Goal: Obtain resource: Download file/media

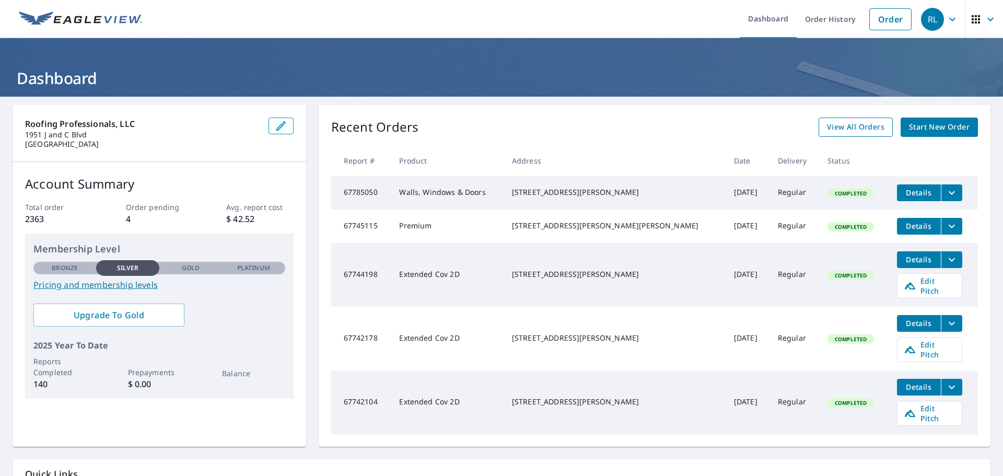
click at [845, 129] on span "View All Orders" at bounding box center [855, 127] width 57 height 13
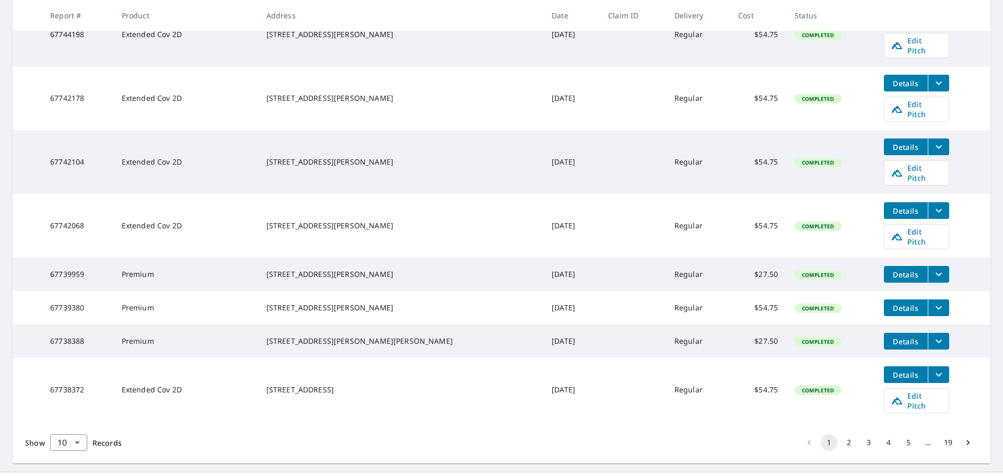
scroll to position [302, 0]
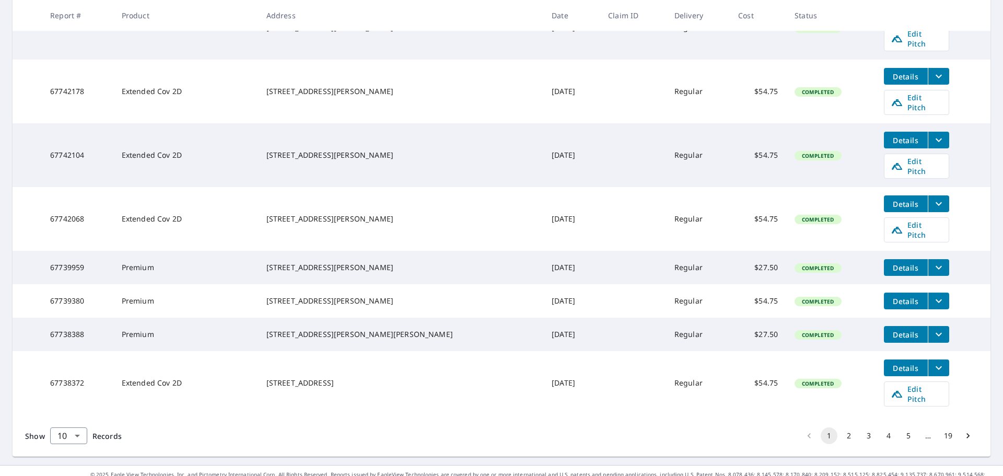
click at [502, 420] on div "Show 10 10 ​ Records 1 2 3 4 5 … 19" at bounding box center [502, 436] width 978 height 42
click at [843, 427] on button "2" at bounding box center [849, 435] width 17 height 17
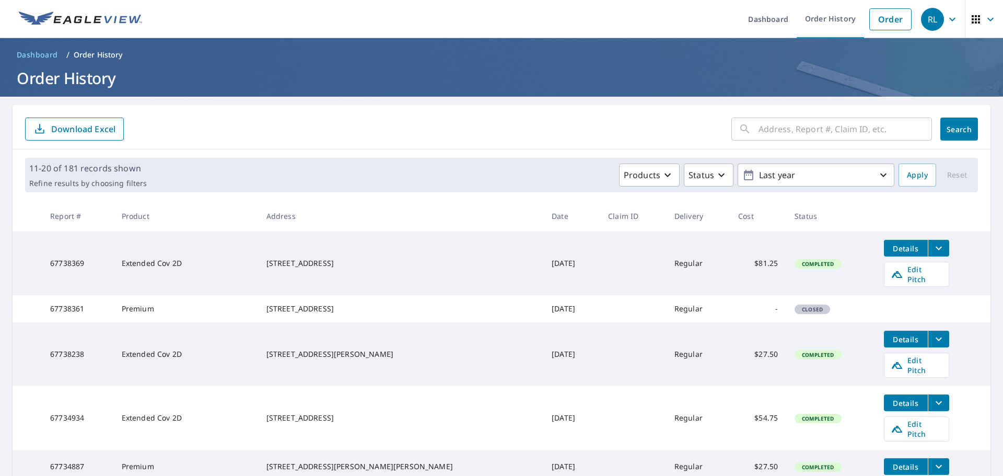
click at [77, 260] on td "67738369" at bounding box center [77, 263] width 71 height 64
copy td "67738369"
click at [933, 244] on icon "filesDropdownBtn-67738369" at bounding box center [939, 248] width 13 height 13
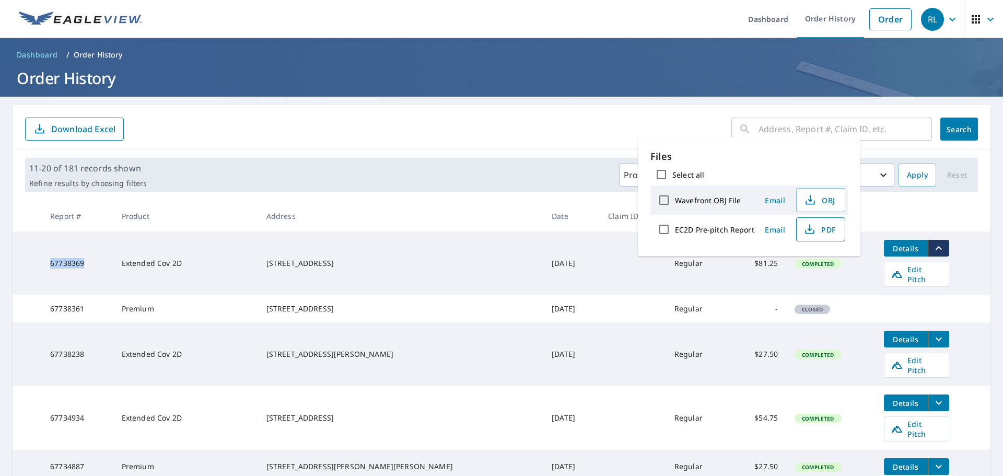
click at [812, 230] on icon "button" at bounding box center [810, 232] width 9 height 4
drag, startPoint x: 297, startPoint y: 254, endPoint x: 354, endPoint y: 258, distance: 56.6
click at [354, 258] on div "[STREET_ADDRESS]" at bounding box center [400, 263] width 269 height 10
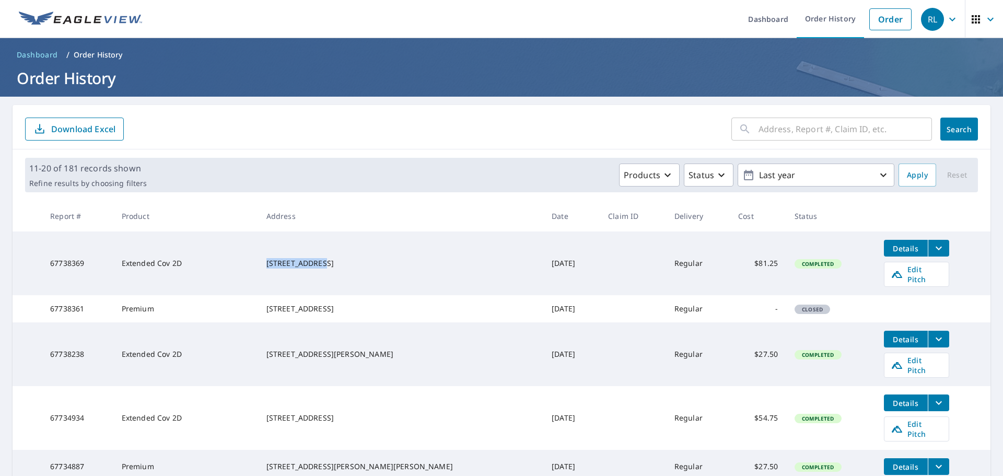
copy div "87 Eastwood Dr"
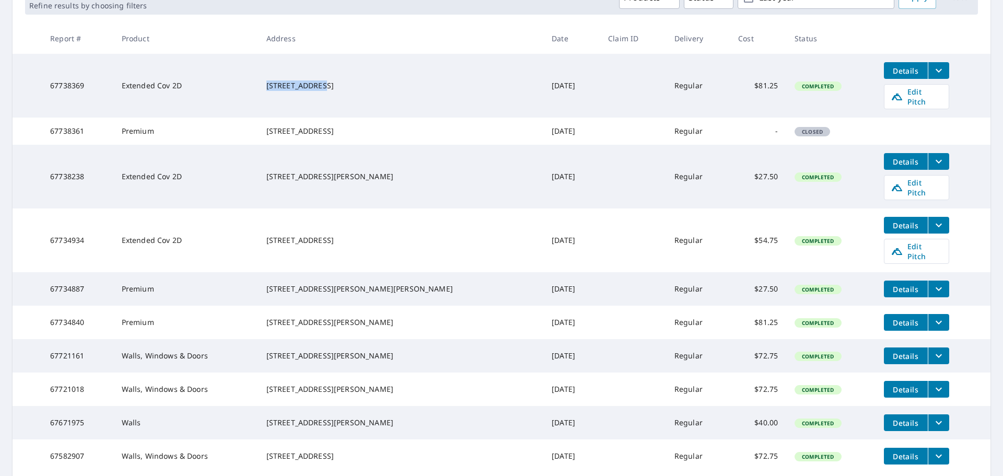
scroll to position [265, 0]
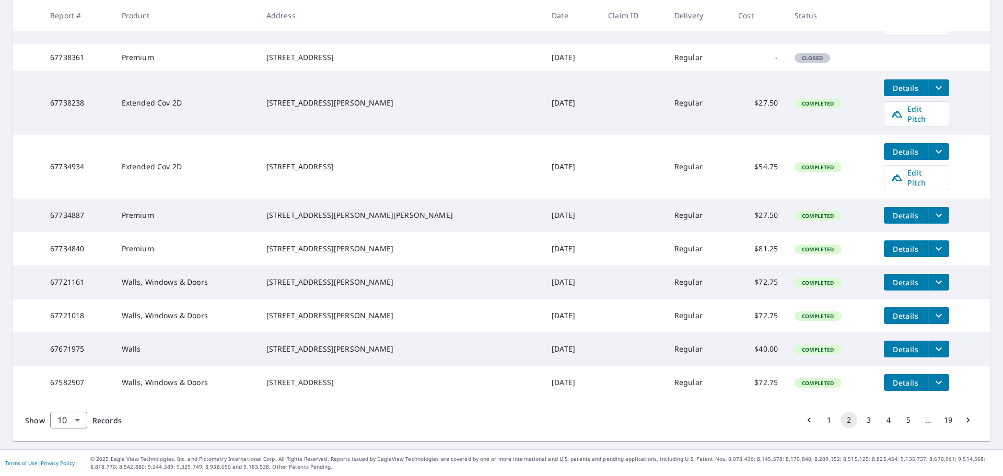
click at [821, 421] on button "1" at bounding box center [829, 420] width 17 height 17
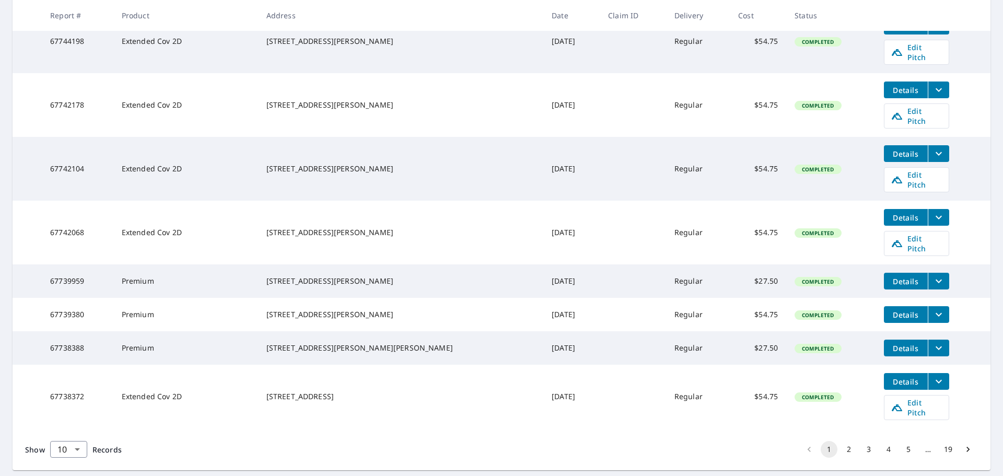
scroll to position [302, 0]
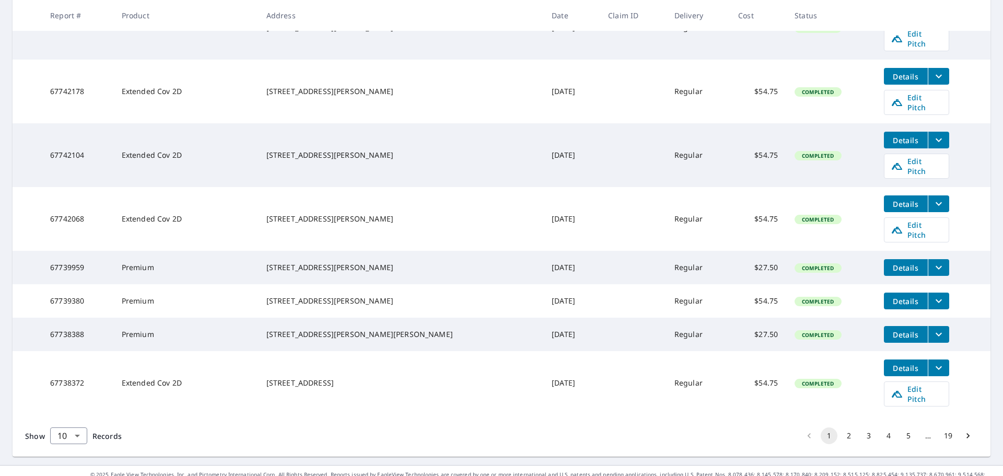
click at [67, 373] on td "67738372" at bounding box center [77, 383] width 71 height 64
copy td "67738372"
click at [928, 359] on button "filesDropdownBtn-67738372" at bounding box center [938, 367] width 21 height 17
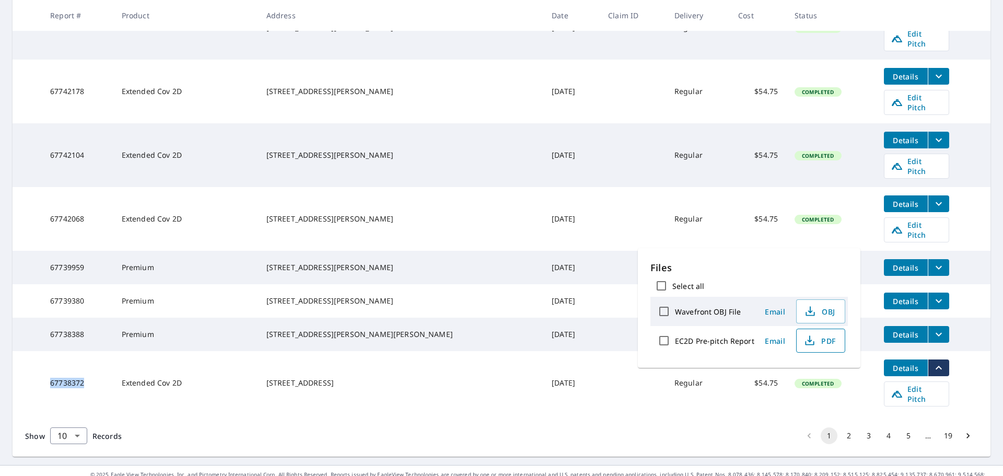
click at [815, 339] on span "PDF" at bounding box center [819, 340] width 33 height 13
drag, startPoint x: 127, startPoint y: 367, endPoint x: 229, endPoint y: 364, distance: 101.4
click at [132, 366] on td "Extended Cov 2D" at bounding box center [185, 383] width 145 height 64
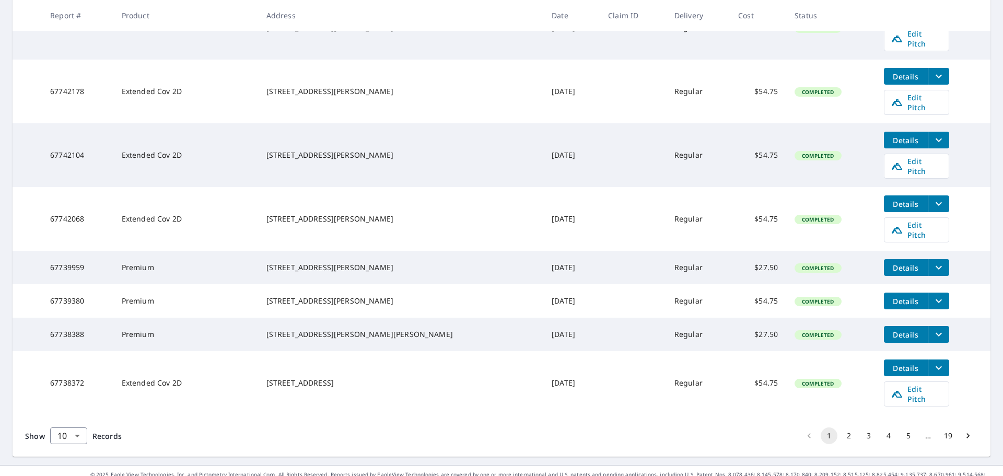
copy div "[STREET_ADDRESS]"
drag, startPoint x: 305, startPoint y: 367, endPoint x: 360, endPoint y: 363, distance: 55.5
click at [380, 377] on td "[STREET_ADDRESS]" at bounding box center [401, 383] width 286 height 64
click at [63, 324] on td "67738388" at bounding box center [77, 334] width 71 height 33
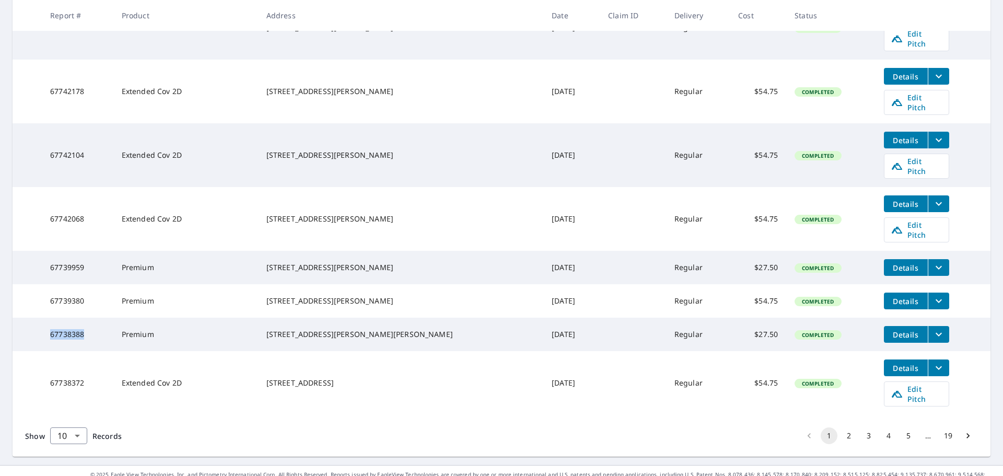
copy td "67738388"
click at [841, 427] on button "2" at bounding box center [849, 435] width 17 height 17
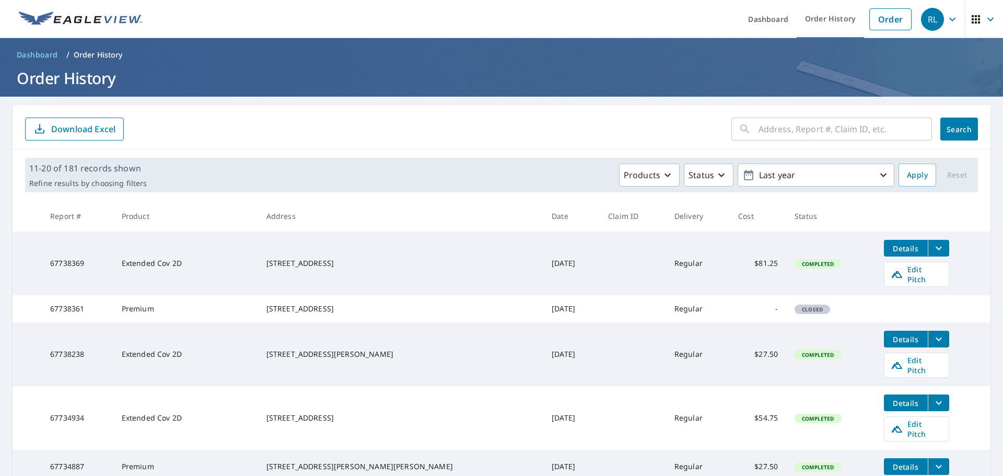
scroll to position [261, 0]
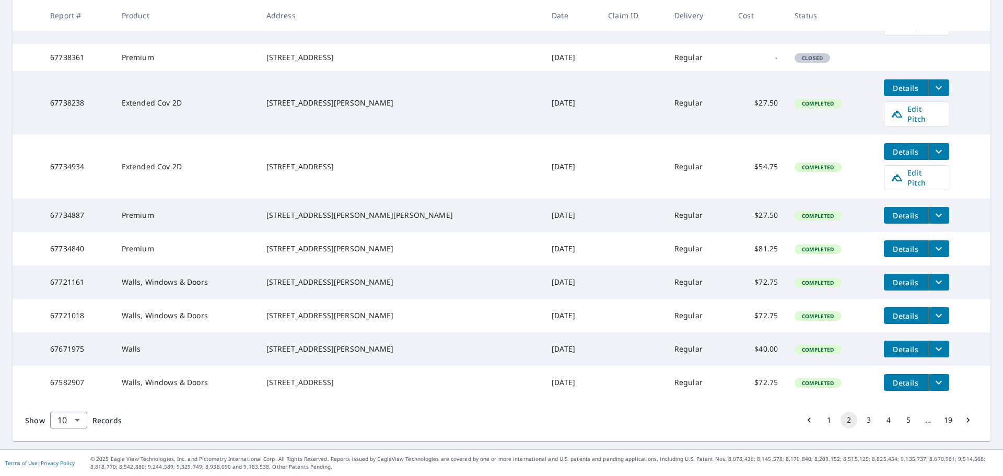
click at [821, 425] on button "1" at bounding box center [829, 420] width 17 height 17
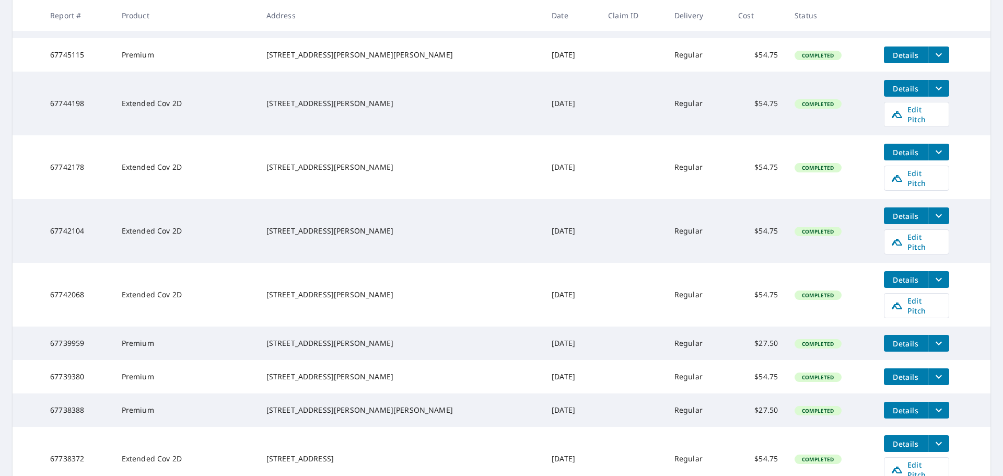
scroll to position [302, 0]
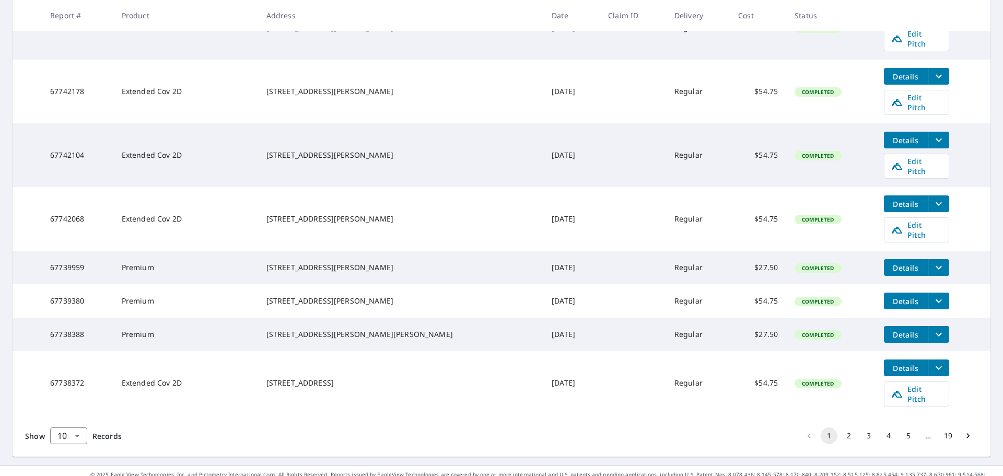
click at [933, 328] on icon "filesDropdownBtn-67738388" at bounding box center [939, 334] width 13 height 13
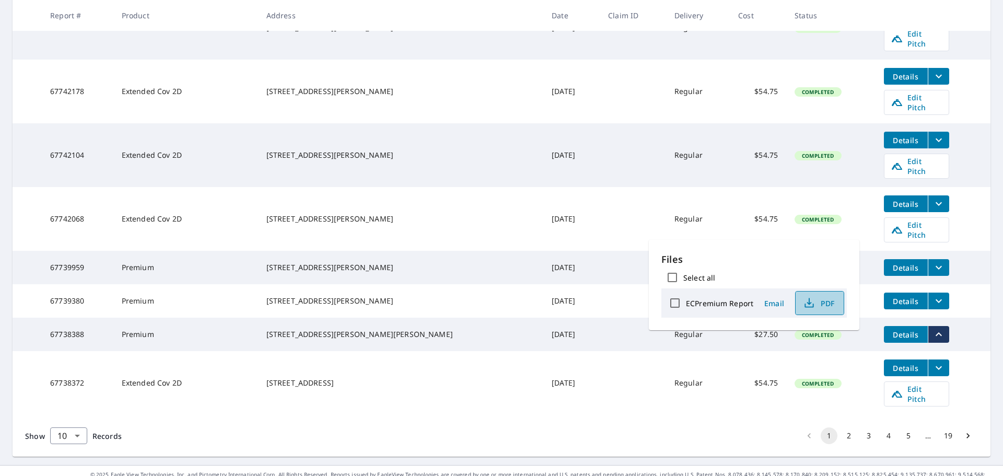
click at [811, 309] on icon "button" at bounding box center [809, 303] width 13 height 13
drag, startPoint x: 291, startPoint y: 317, endPoint x: 357, endPoint y: 324, distance: 66.3
click at [357, 324] on td "[STREET_ADDRESS][PERSON_NAME][PERSON_NAME]" at bounding box center [401, 334] width 286 height 33
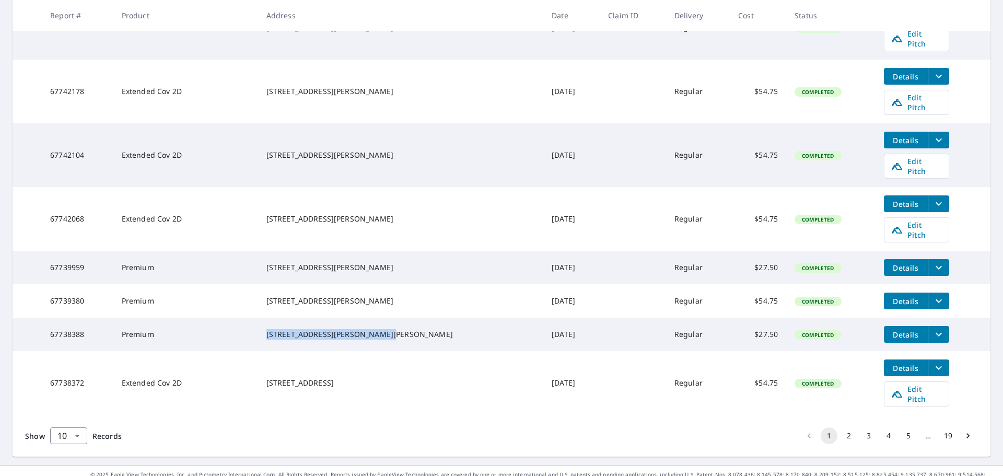
copy div "[STREET_ADDRESS][PERSON_NAME][PERSON_NAME]"
click at [933, 295] on icon "filesDropdownBtn-67739380" at bounding box center [939, 301] width 13 height 13
click at [808, 267] on icon "button" at bounding box center [809, 263] width 5 height 7
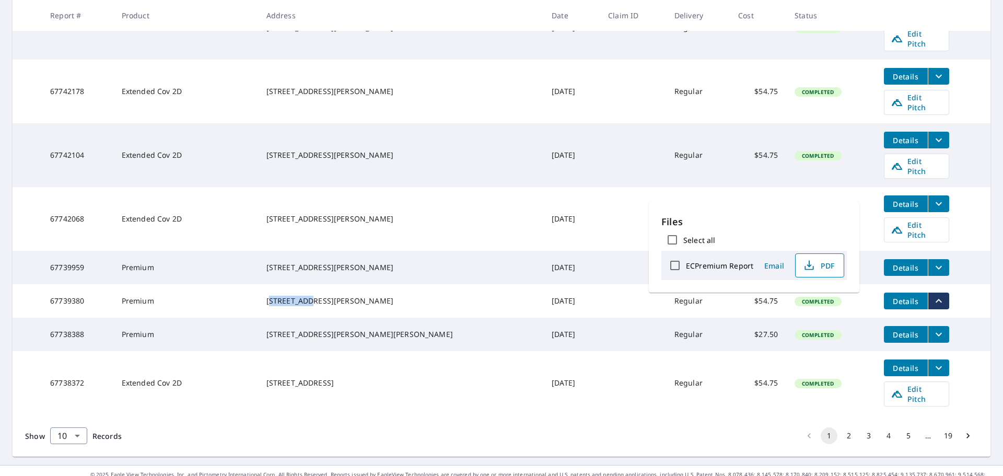
drag, startPoint x: 301, startPoint y: 278, endPoint x: 307, endPoint y: 279, distance: 5.3
click at [332, 296] on div "[STREET_ADDRESS][PERSON_NAME]" at bounding box center [400, 301] width 269 height 10
click at [296, 296] on div "[STREET_ADDRESS][PERSON_NAME]" at bounding box center [400, 301] width 269 height 10
drag, startPoint x: 296, startPoint y: 281, endPoint x: 337, endPoint y: 285, distance: 41.5
click at [337, 296] on div "[STREET_ADDRESS][PERSON_NAME]" at bounding box center [400, 301] width 269 height 10
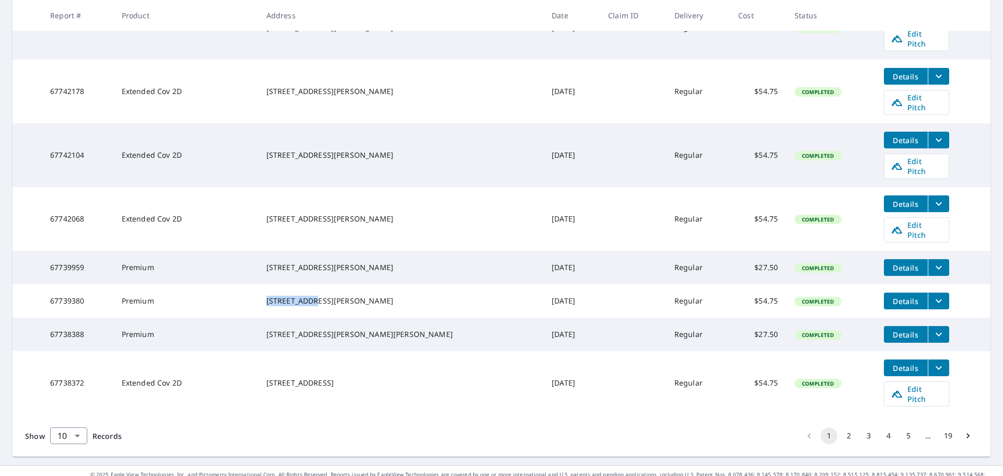
copy div "19 [PERSON_NAME]"
click at [933, 261] on icon "filesDropdownBtn-67739959" at bounding box center [939, 267] width 13 height 13
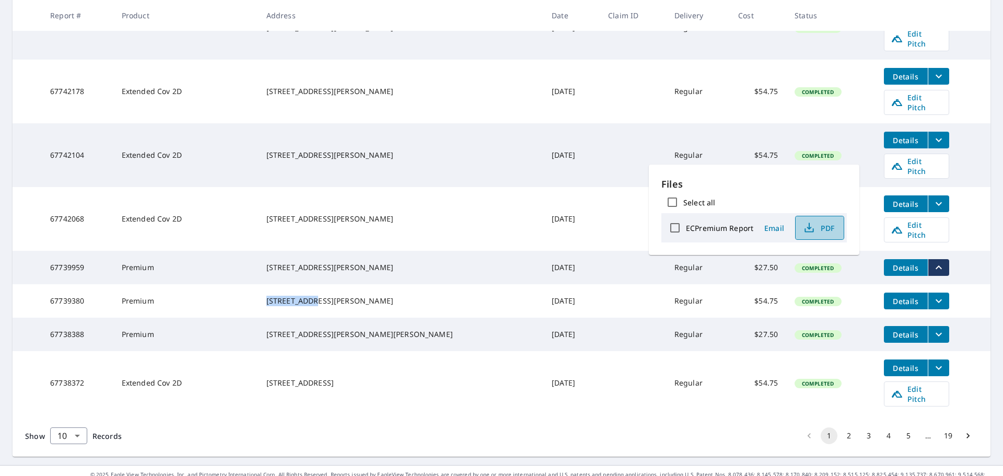
click at [829, 228] on span "PDF" at bounding box center [818, 228] width 33 height 13
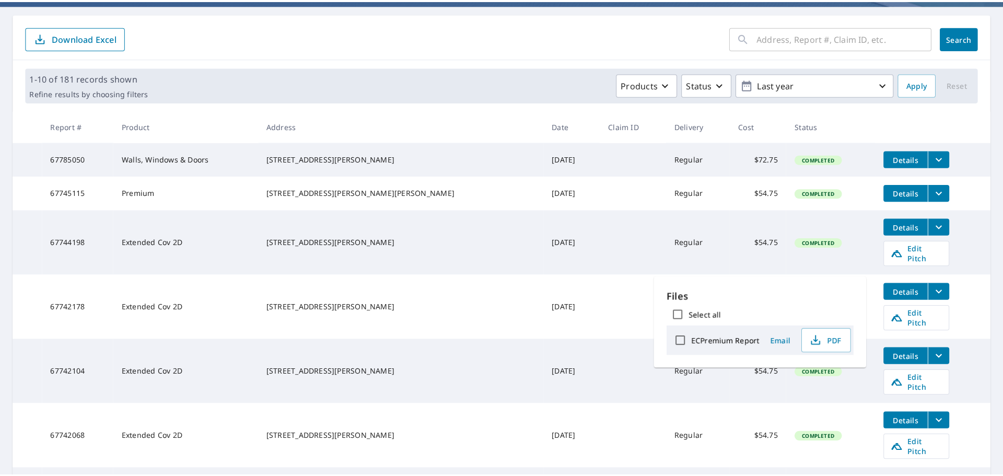
scroll to position [198, 0]
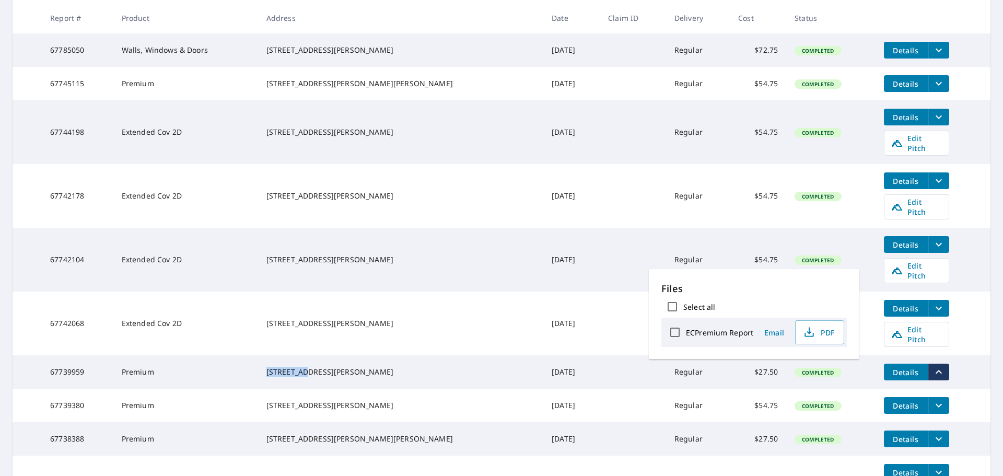
drag, startPoint x: 294, startPoint y: 343, endPoint x: 335, endPoint y: 350, distance: 42.4
click at [335, 355] on td "[STREET_ADDRESS][PERSON_NAME]" at bounding box center [401, 371] width 286 height 33
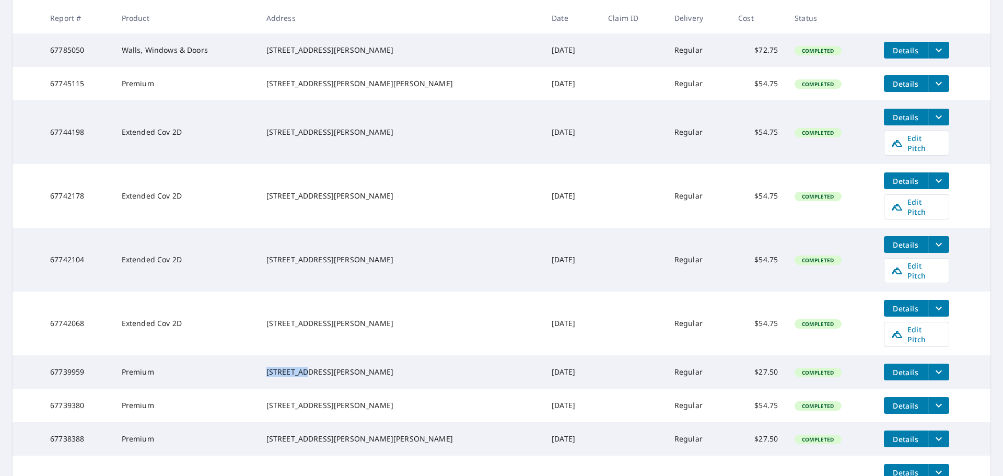
copy div "[STREET_ADDRESS]"
click at [933, 302] on icon "filesDropdownBtn-67742068" at bounding box center [939, 308] width 13 height 13
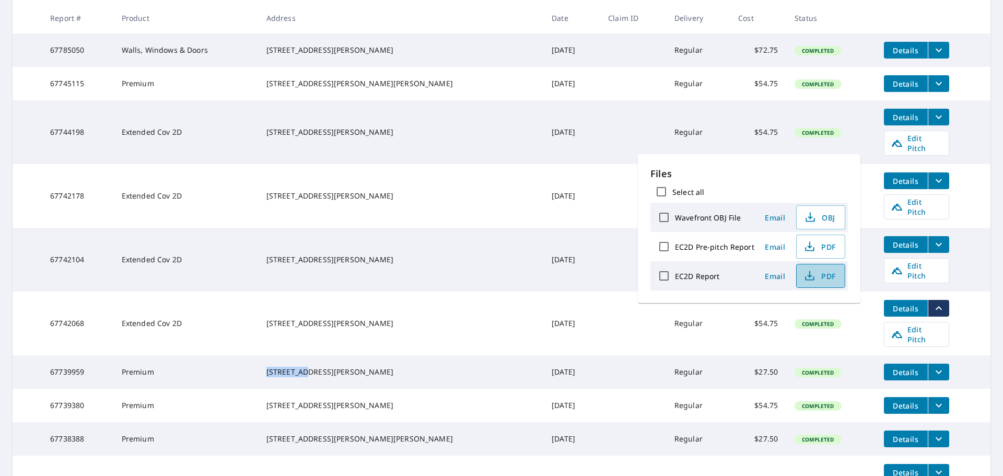
click at [821, 276] on span "PDF" at bounding box center [819, 276] width 33 height 13
click at [84, 303] on td "67742068" at bounding box center [77, 324] width 71 height 64
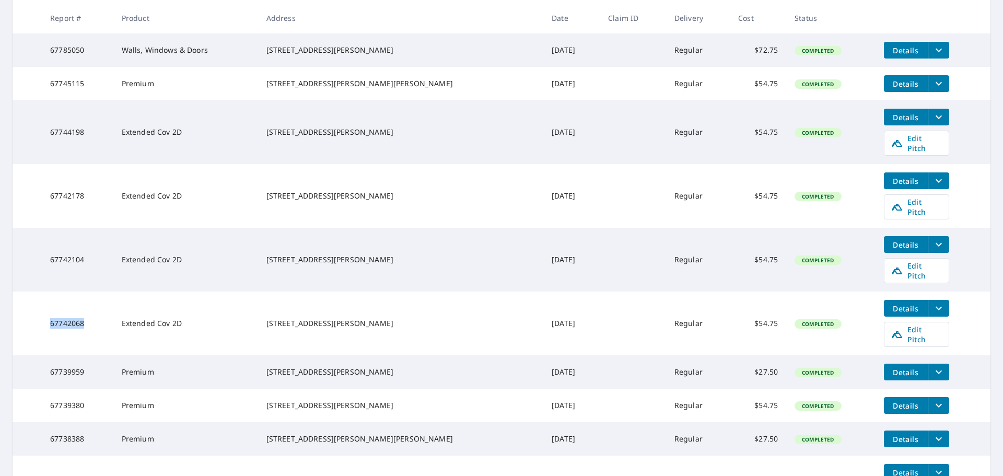
copy td "67742068"
drag, startPoint x: 325, startPoint y: 304, endPoint x: 340, endPoint y: 295, distance: 16.8
click at [348, 302] on td "[STREET_ADDRESS][PERSON_NAME]" at bounding box center [401, 324] width 286 height 64
copy div "[STREET_ADDRESS][PERSON_NAME]"
click at [76, 394] on td "67739380" at bounding box center [77, 405] width 71 height 33
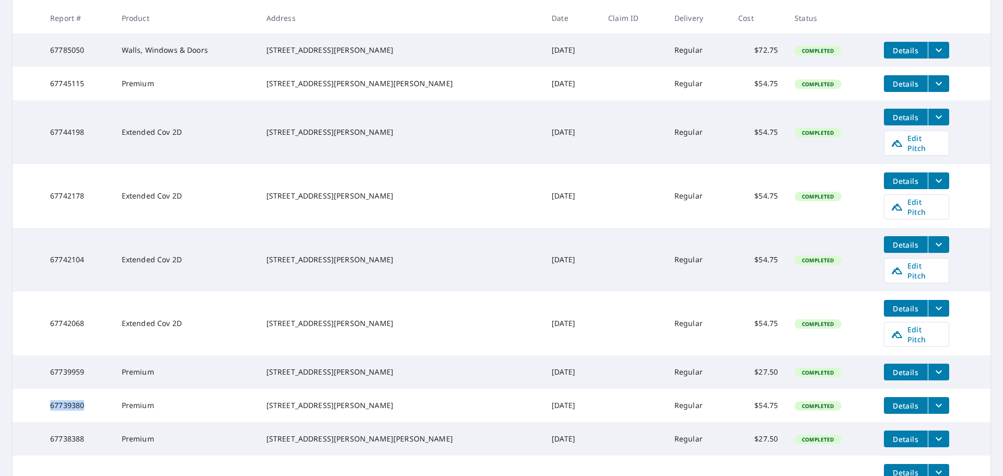
click at [76, 394] on td "67739380" at bounding box center [77, 405] width 71 height 33
click at [73, 390] on td "67739380" at bounding box center [77, 405] width 71 height 33
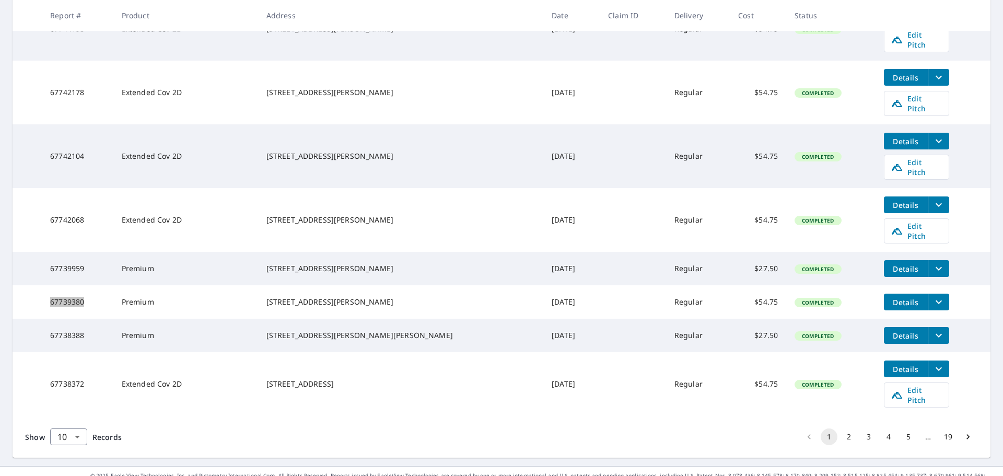
scroll to position [302, 0]
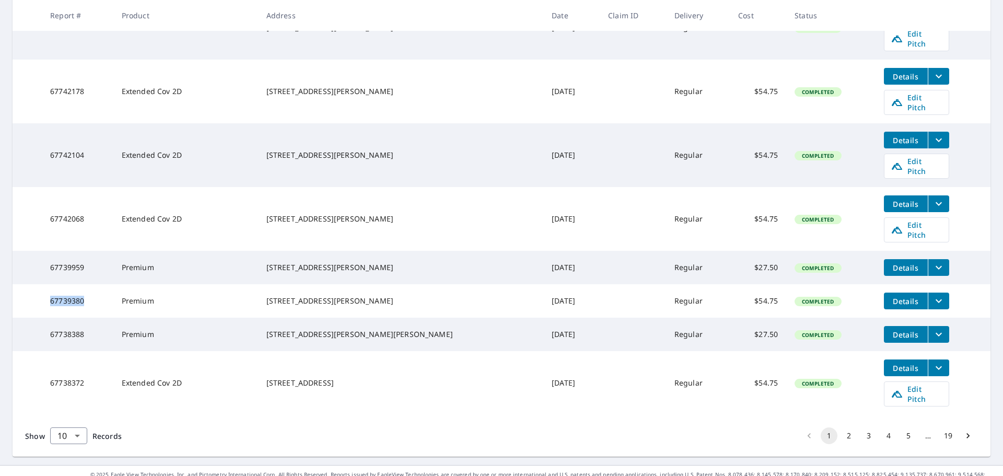
click at [67, 288] on td "67739380" at bounding box center [77, 300] width 71 height 33
drag, startPoint x: 297, startPoint y: 199, endPoint x: 364, endPoint y: 203, distance: 66.5
click at [364, 203] on td "[STREET_ADDRESS][PERSON_NAME]" at bounding box center [401, 219] width 286 height 64
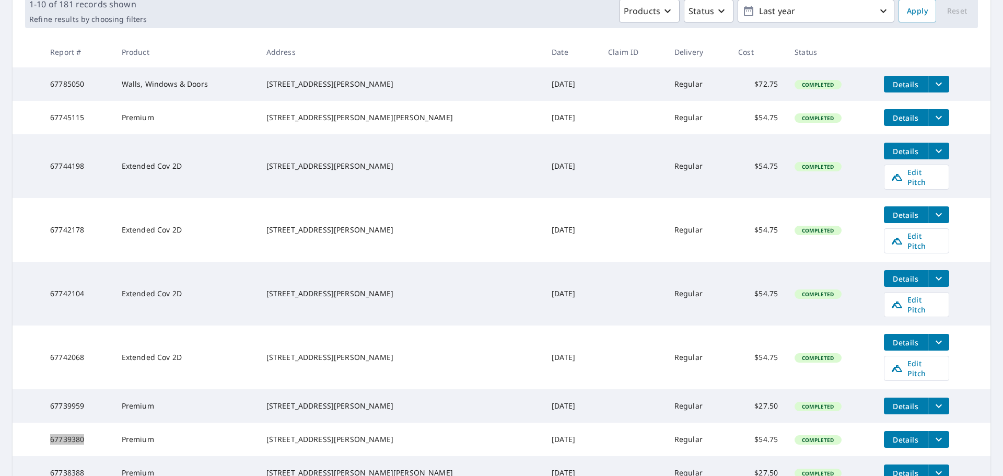
scroll to position [146, 0]
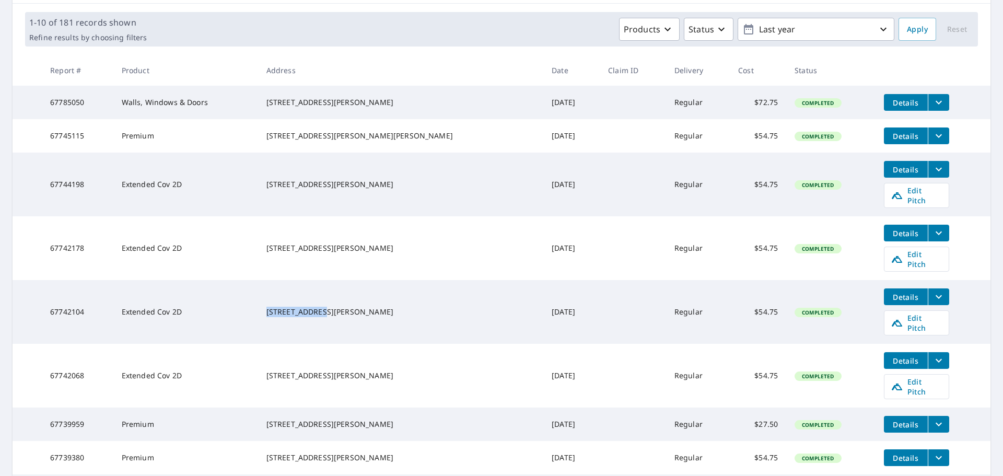
drag, startPoint x: 295, startPoint y: 293, endPoint x: 356, endPoint y: 297, distance: 60.7
click at [356, 297] on td "[STREET_ADDRESS][PERSON_NAME]" at bounding box center [401, 312] width 286 height 64
click at [933, 291] on icon "filesDropdownBtn-67742104" at bounding box center [939, 296] width 13 height 13
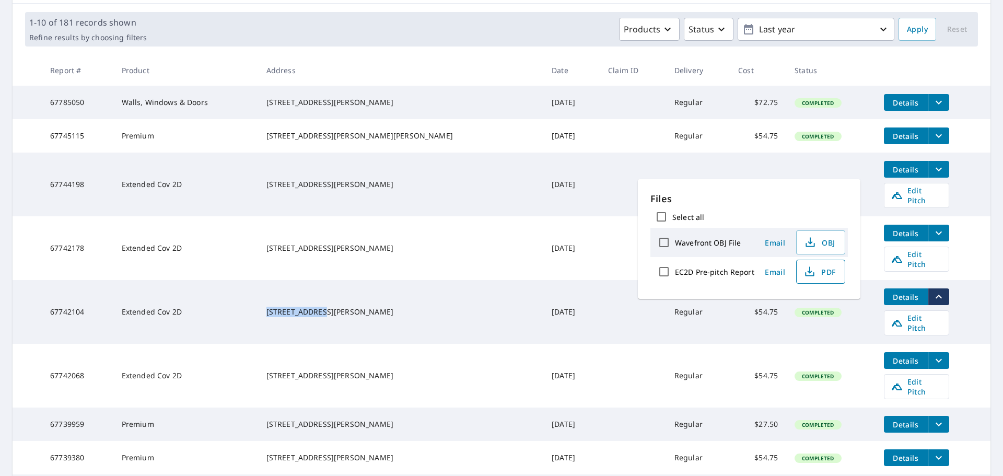
click at [814, 271] on icon "button" at bounding box center [810, 271] width 13 height 13
click at [543, 288] on td "[DATE]" at bounding box center [571, 312] width 56 height 64
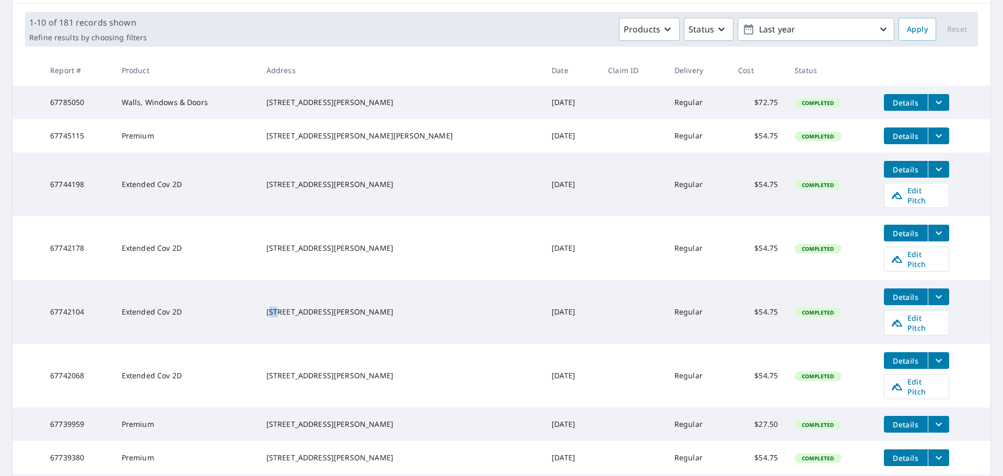
drag, startPoint x: 299, startPoint y: 288, endPoint x: 308, endPoint y: 299, distance: 13.4
click at [311, 297] on td "[STREET_ADDRESS][PERSON_NAME]" at bounding box center [401, 312] width 286 height 64
click at [321, 307] on div "[STREET_ADDRESS][PERSON_NAME]" at bounding box center [400, 312] width 269 height 10
drag, startPoint x: 346, startPoint y: 301, endPoint x: 352, endPoint y: 302, distance: 6.5
click at [352, 302] on td "[STREET_ADDRESS][PERSON_NAME]" at bounding box center [401, 312] width 286 height 64
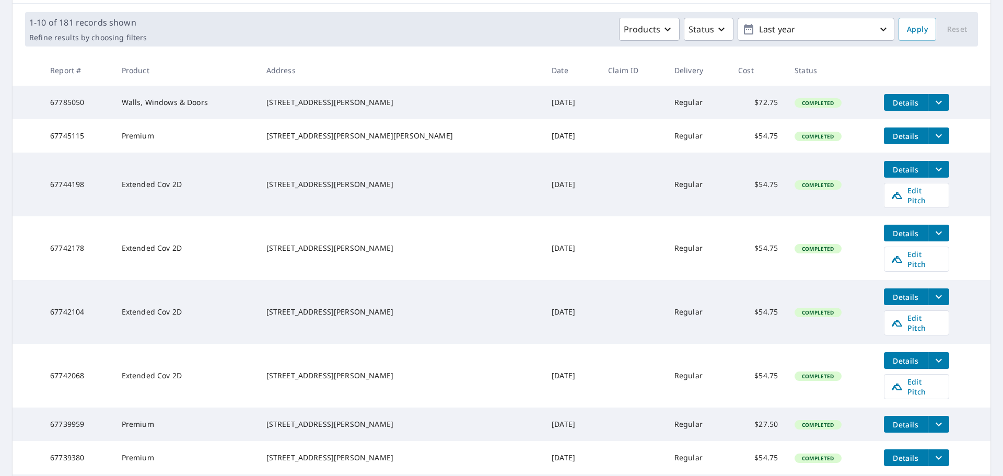
scroll to position [94, 0]
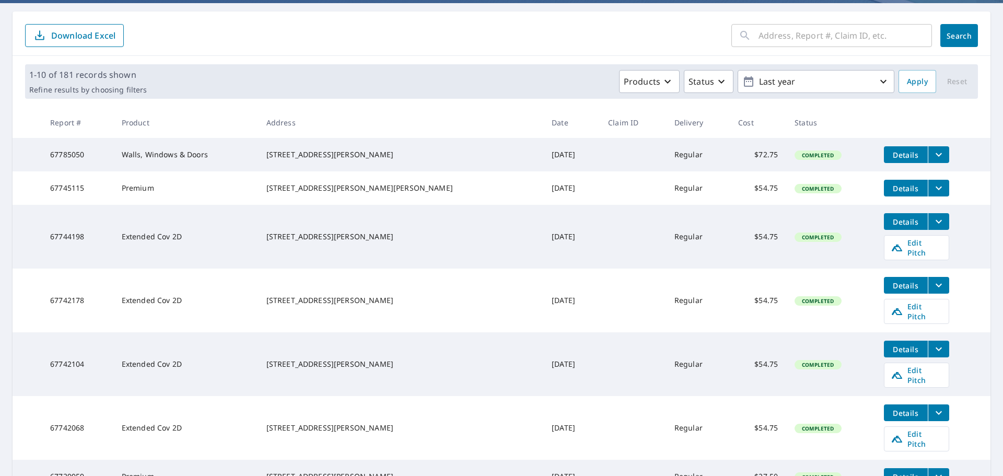
click at [933, 284] on icon "filesDropdownBtn-67742178" at bounding box center [939, 285] width 13 height 13
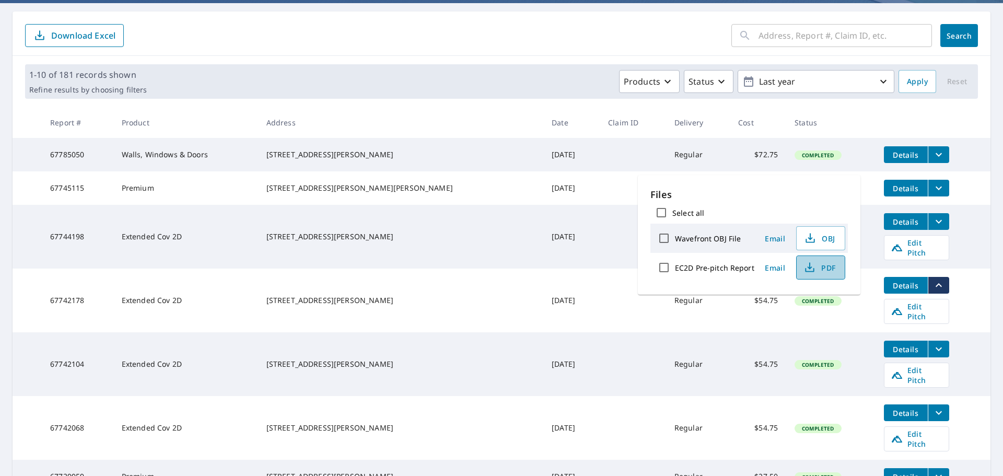
click at [822, 272] on span "PDF" at bounding box center [819, 267] width 33 height 13
drag, startPoint x: 288, startPoint y: 292, endPoint x: 345, endPoint y: 293, distance: 57.5
click at [345, 293] on td "[STREET_ADDRESS][PERSON_NAME]" at bounding box center [401, 301] width 286 height 64
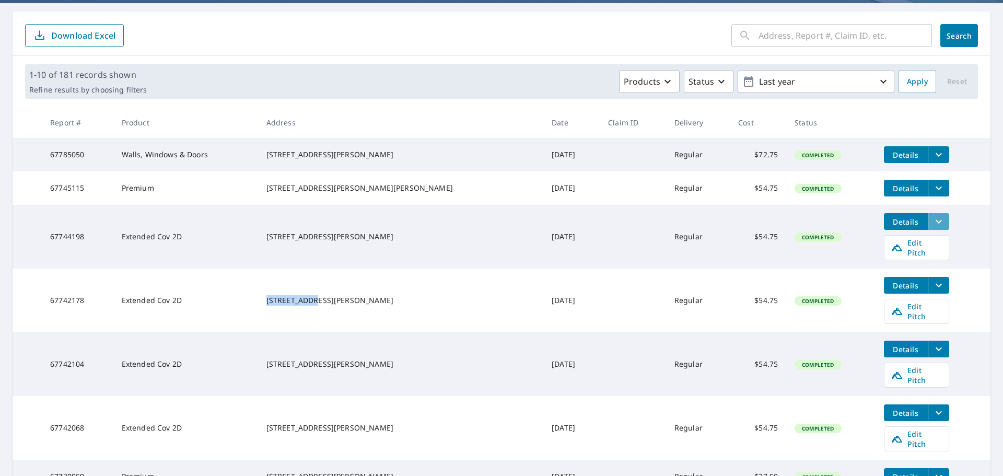
click at [933, 228] on icon "filesDropdownBtn-67744198" at bounding box center [939, 221] width 13 height 13
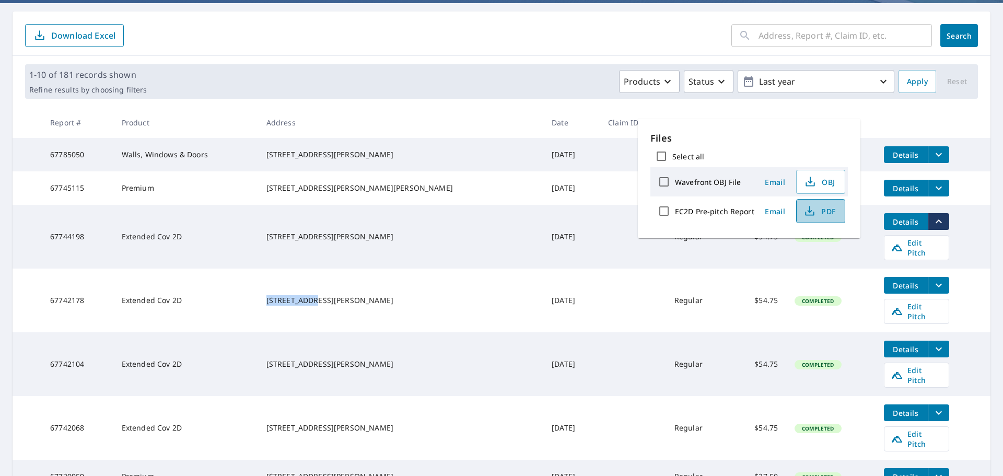
click at [813, 212] on icon "button" at bounding box center [810, 211] width 13 height 13
drag, startPoint x: 294, startPoint y: 234, endPoint x: 340, endPoint y: 235, distance: 45.5
click at [340, 235] on td "[STREET_ADDRESS][PERSON_NAME]" at bounding box center [401, 237] width 286 height 64
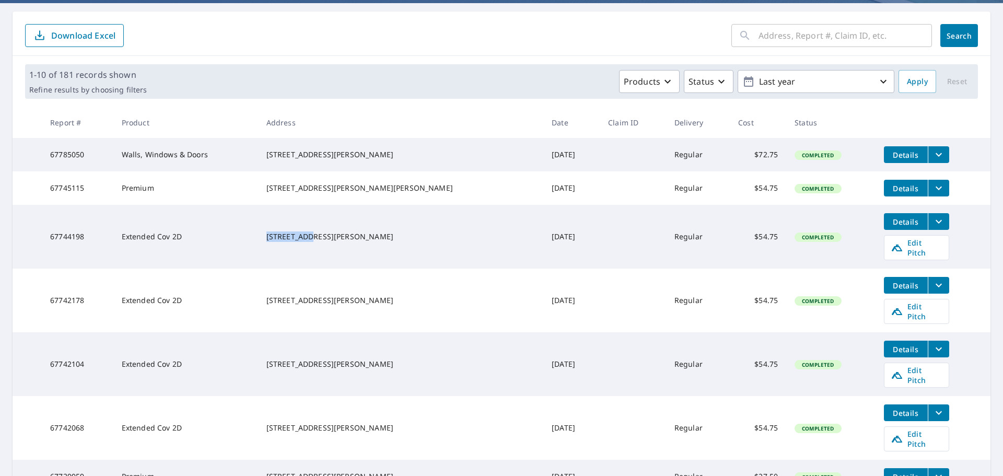
click at [928, 189] on button "filesDropdownBtn-67745115" at bounding box center [938, 188] width 21 height 17
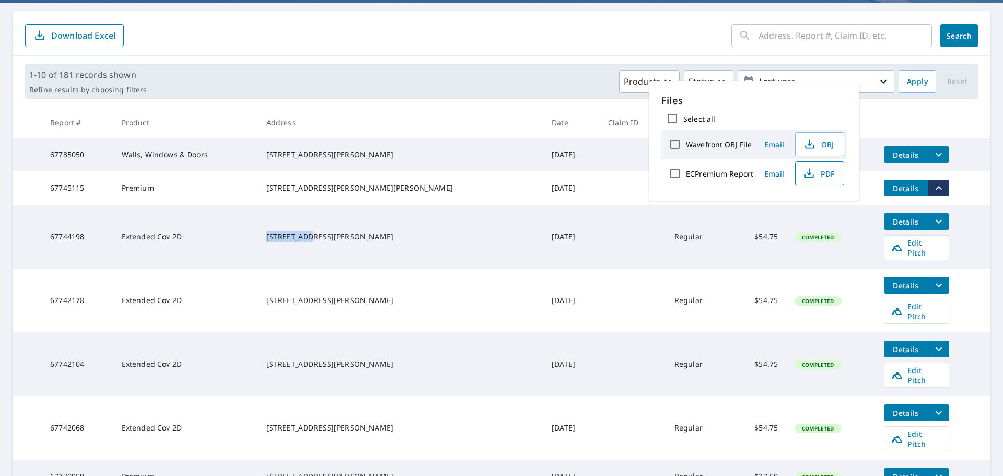
click at [823, 172] on span "PDF" at bounding box center [818, 173] width 33 height 13
click at [258, 232] on td "Extended Cov 2D" at bounding box center [185, 237] width 145 height 64
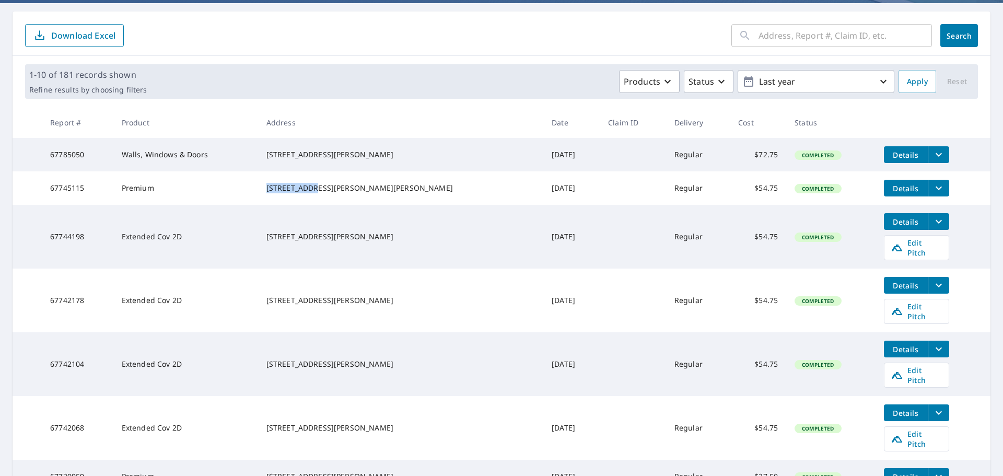
drag, startPoint x: 334, startPoint y: 193, endPoint x: 332, endPoint y: 181, distance: 11.6
click at [348, 191] on td "[STREET_ADDRESS][PERSON_NAME][PERSON_NAME]" at bounding box center [401, 187] width 286 height 33
click at [933, 153] on icon "filesDropdownBtn-67785050" at bounding box center [939, 154] width 13 height 13
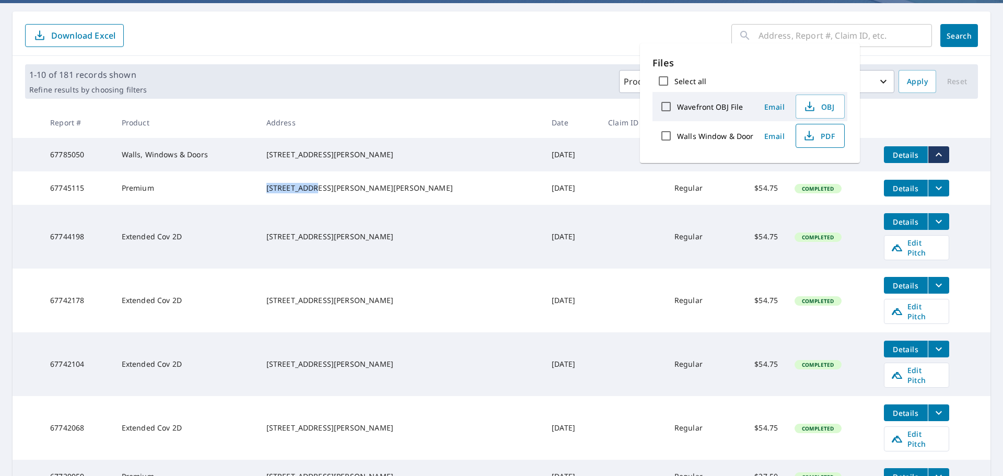
click at [823, 137] on span "PDF" at bounding box center [818, 136] width 33 height 13
drag, startPoint x: 290, startPoint y: 147, endPoint x: 309, endPoint y: 115, distance: 37.5
click at [357, 146] on td "[STREET_ADDRESS][PERSON_NAME]" at bounding box center [401, 154] width 286 height 33
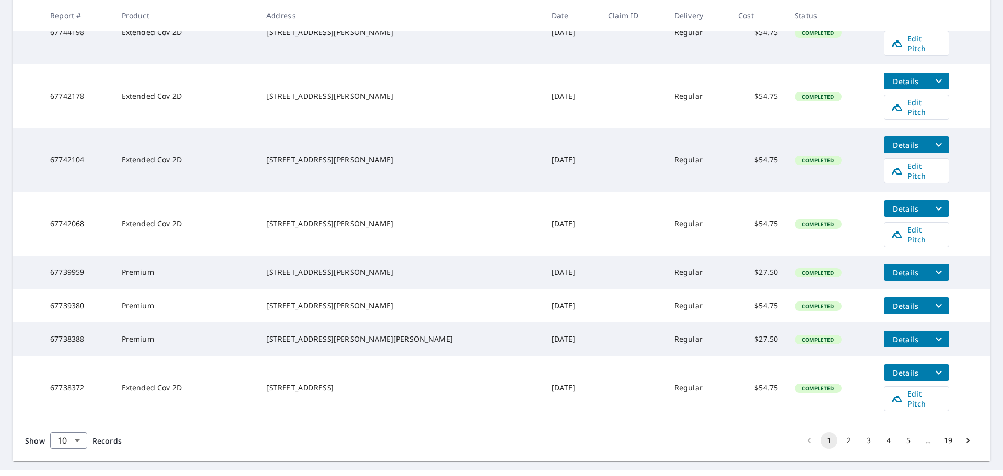
scroll to position [302, 0]
